Goal: Obtain resource: Obtain resource

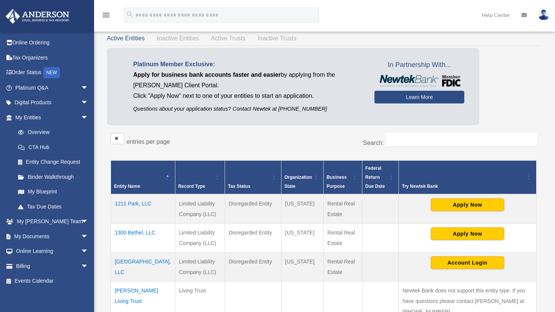
scroll to position [63, 0]
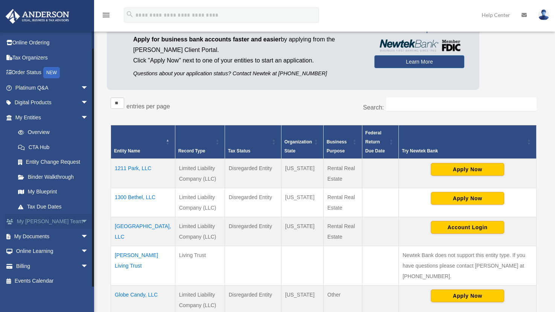
click at [81, 218] on span "arrow_drop_down" at bounding box center [88, 221] width 15 height 15
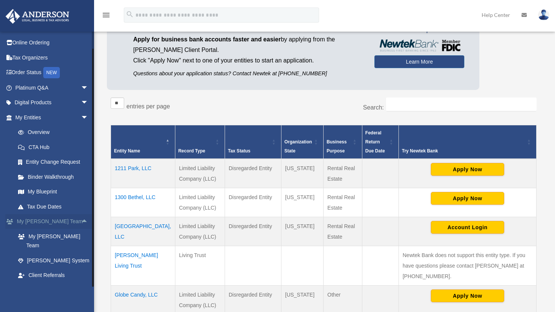
click at [81, 219] on span "arrow_drop_up" at bounding box center [88, 221] width 15 height 15
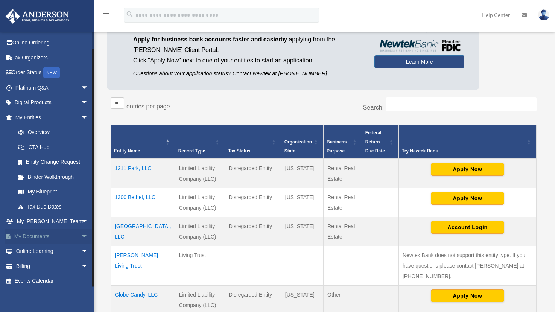
click at [81, 234] on span "arrow_drop_down" at bounding box center [88, 236] width 15 height 15
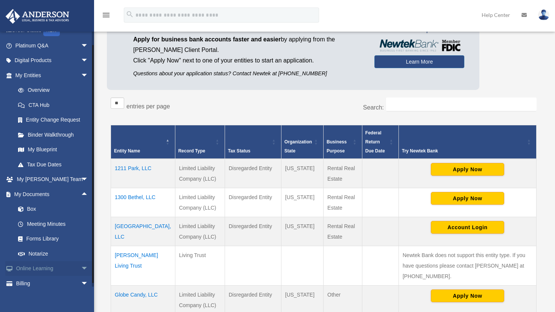
scroll to position [67, 0]
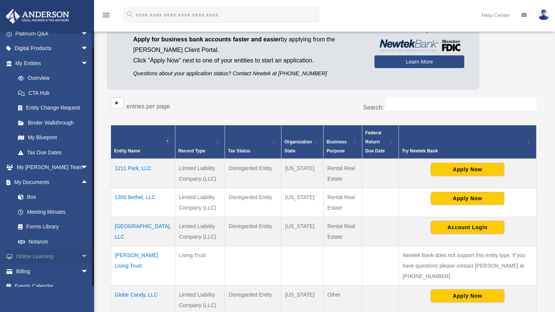
click at [81, 252] on span "arrow_drop_down" at bounding box center [88, 256] width 15 height 15
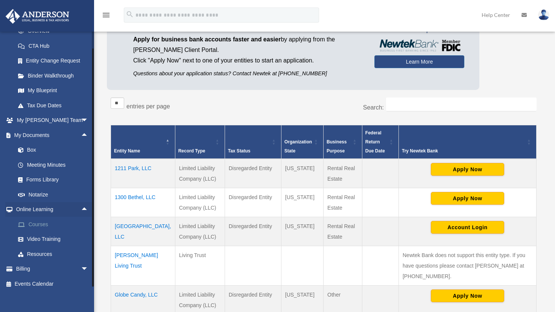
scroll to position [115, 0]
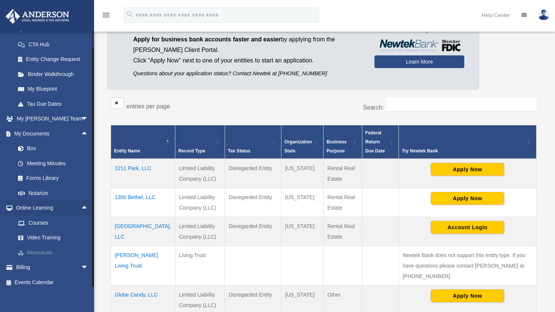
click at [50, 248] on link "Resources" at bounding box center [55, 252] width 89 height 15
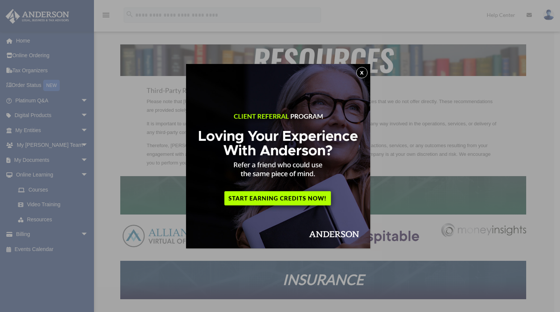
click at [362, 75] on button "x" at bounding box center [361, 72] width 11 height 11
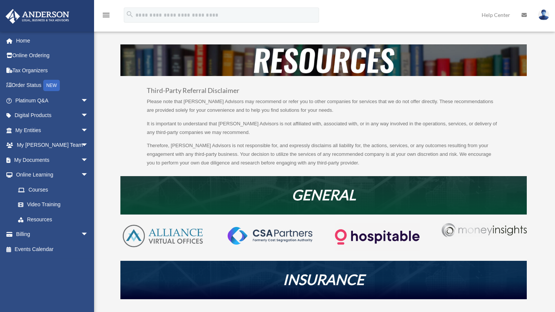
click at [160, 237] on img at bounding box center [162, 236] width 85 height 26
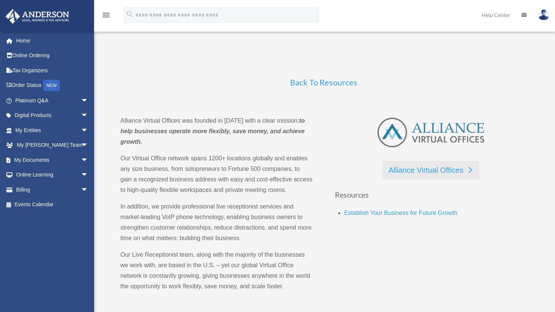
click at [423, 168] on link "Alliance Virtual Offices" at bounding box center [430, 170] width 97 height 19
